Goal: Task Accomplishment & Management: Manage account settings

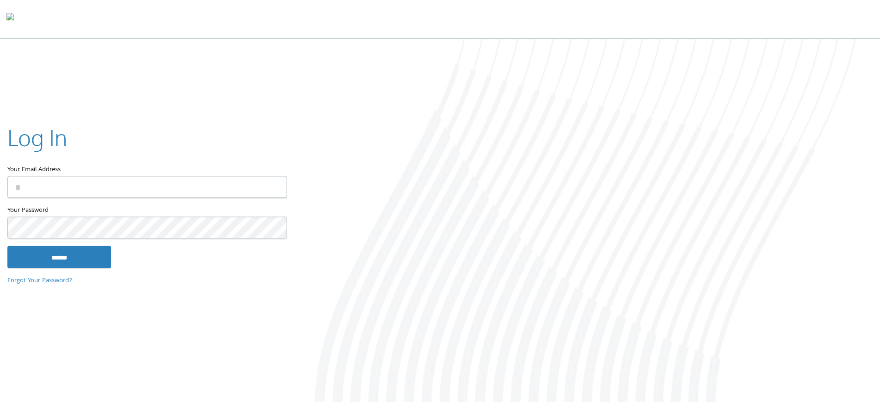
click at [157, 193] on input "Your Email Address" at bounding box center [147, 187] width 280 height 22
type input "**********"
click at [7, 246] on input "******" at bounding box center [59, 257] width 104 height 22
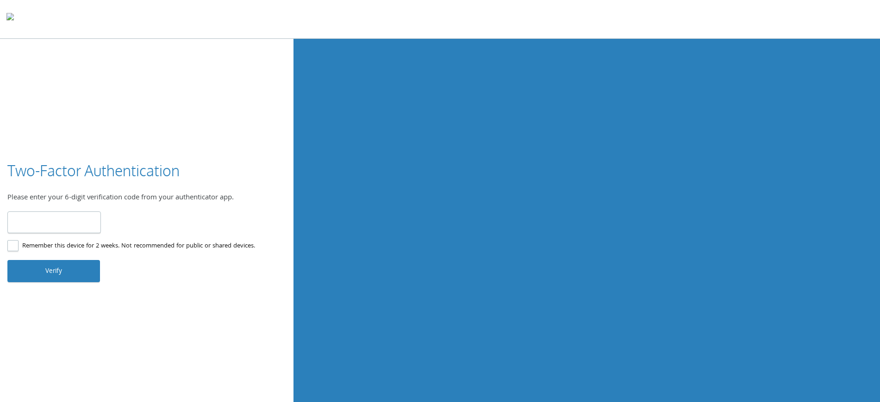
type input "******"
